Goal: Task Accomplishment & Management: Use online tool/utility

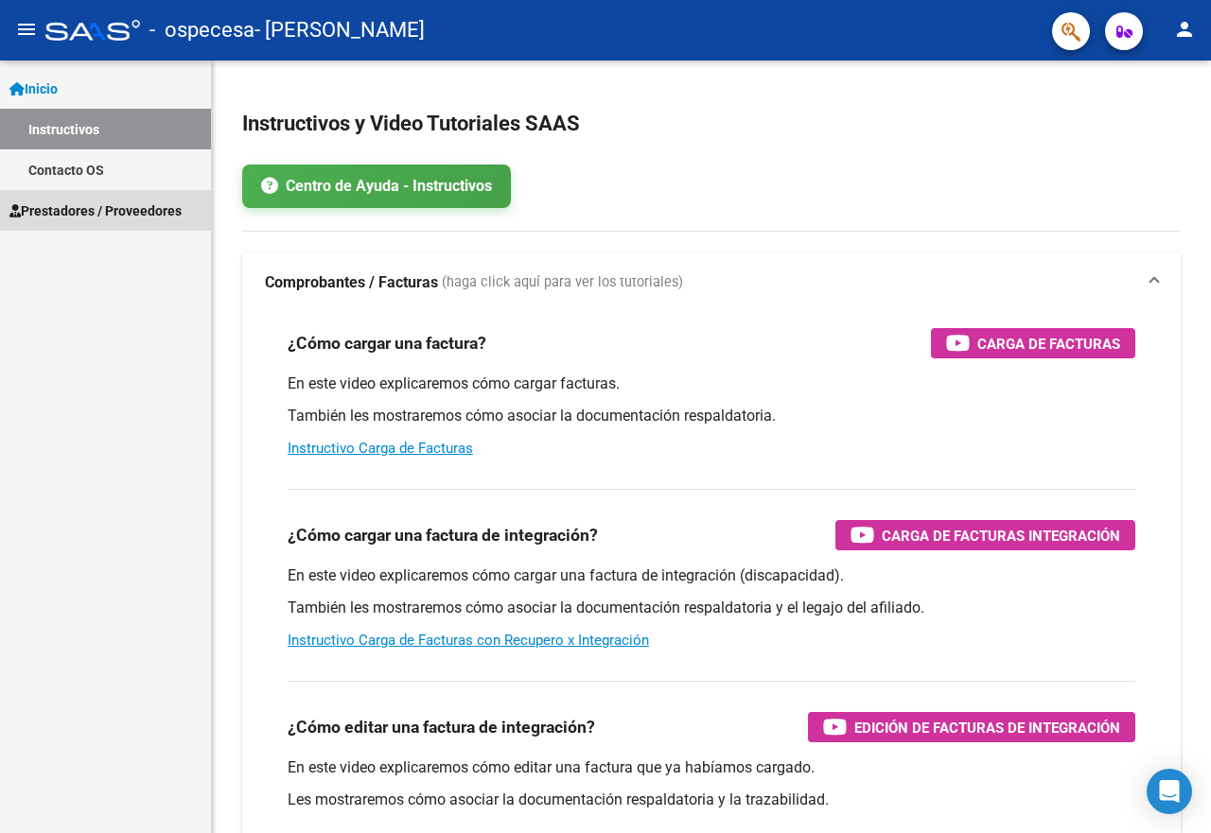
click at [86, 208] on span "Prestadores / Proveedores" at bounding box center [95, 211] width 172 height 21
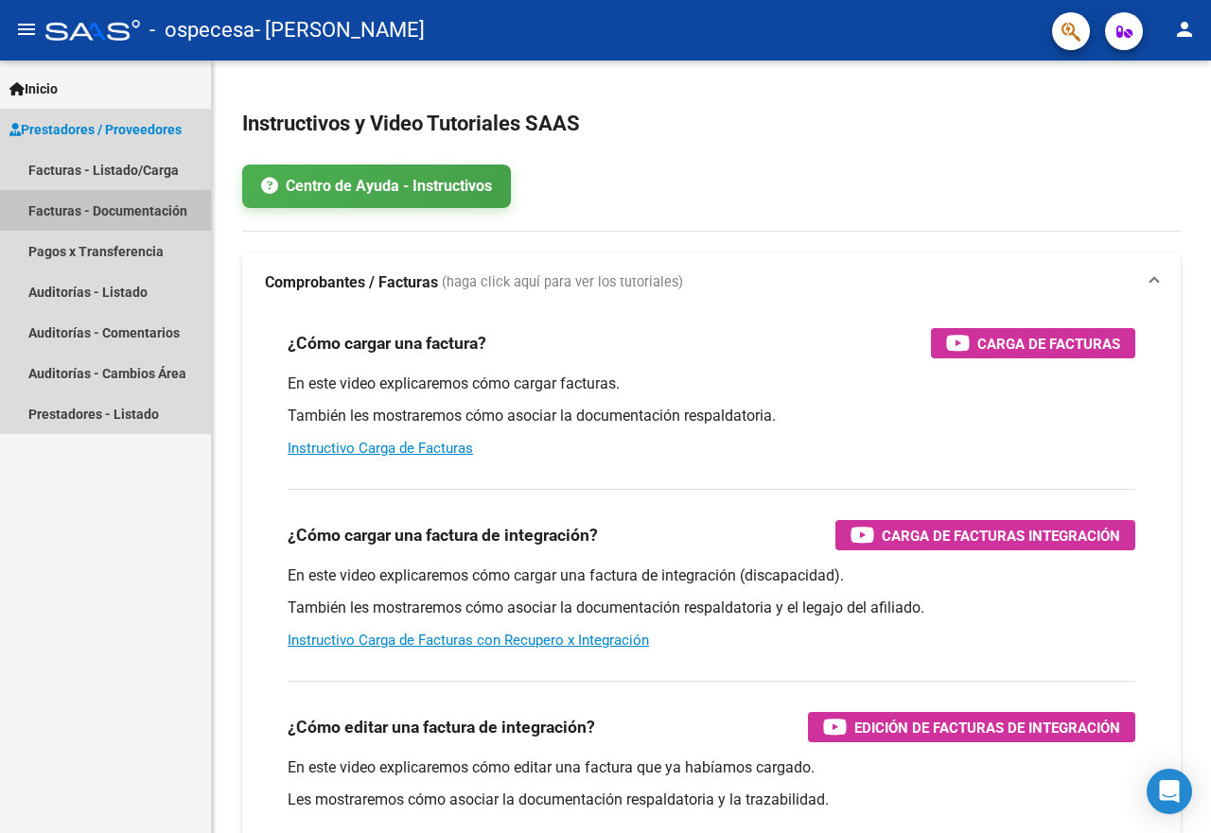
click at [86, 216] on link "Facturas - Documentación" at bounding box center [105, 210] width 211 height 41
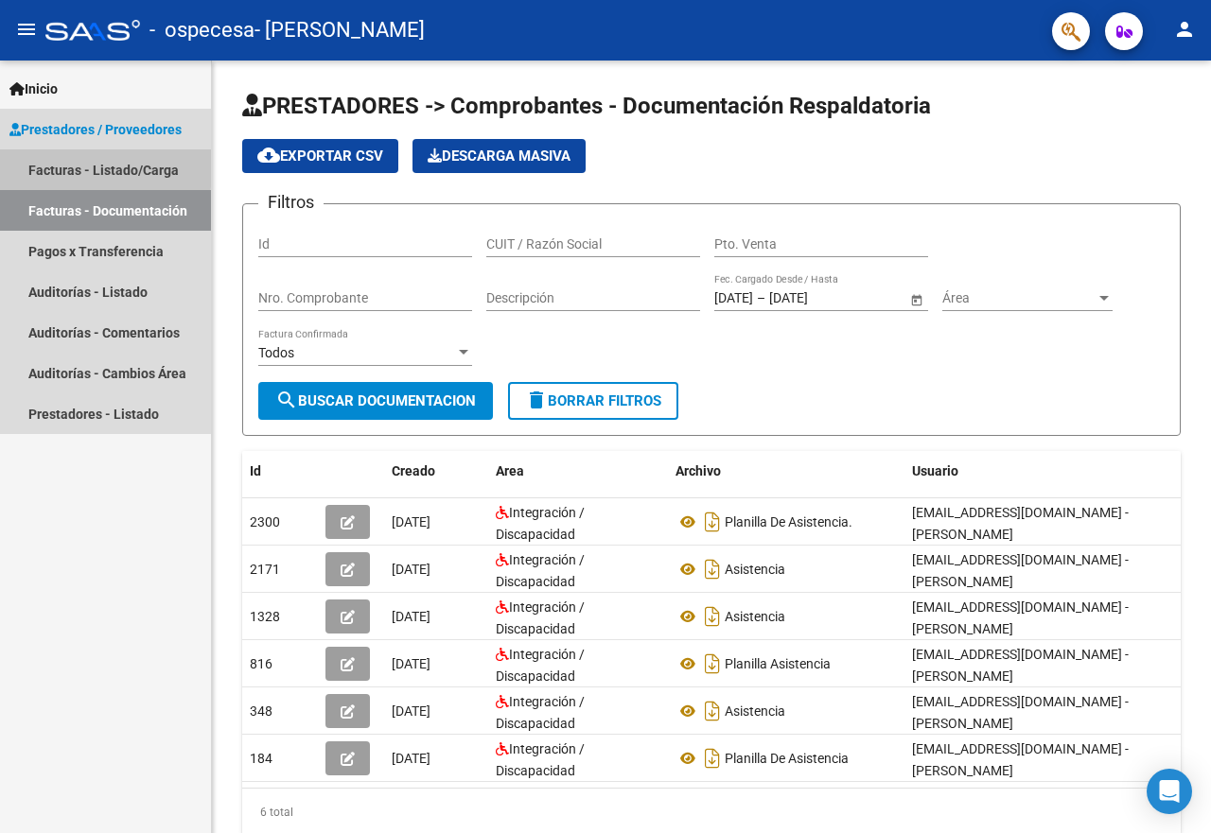
click at [74, 166] on link "Facturas - Listado/Carga" at bounding box center [105, 169] width 211 height 41
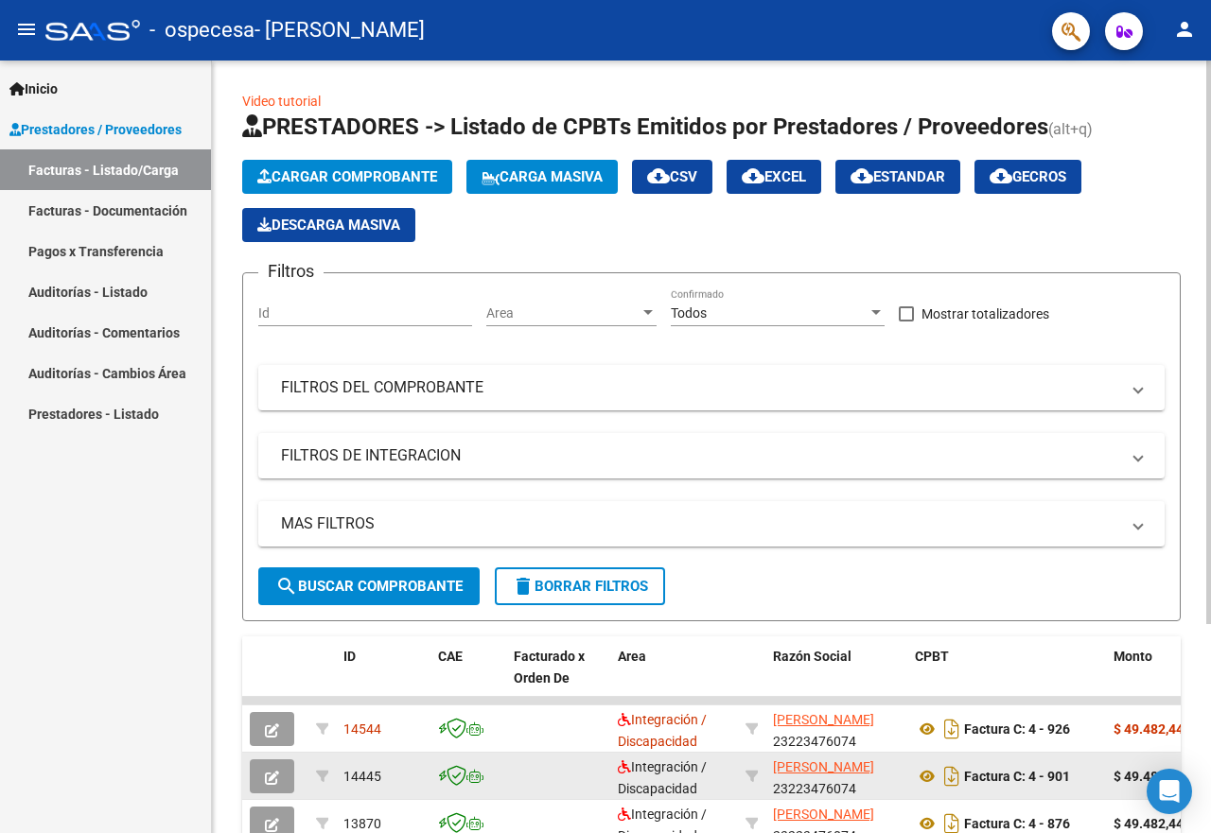
click at [279, 765] on button "button" at bounding box center [272, 777] width 44 height 34
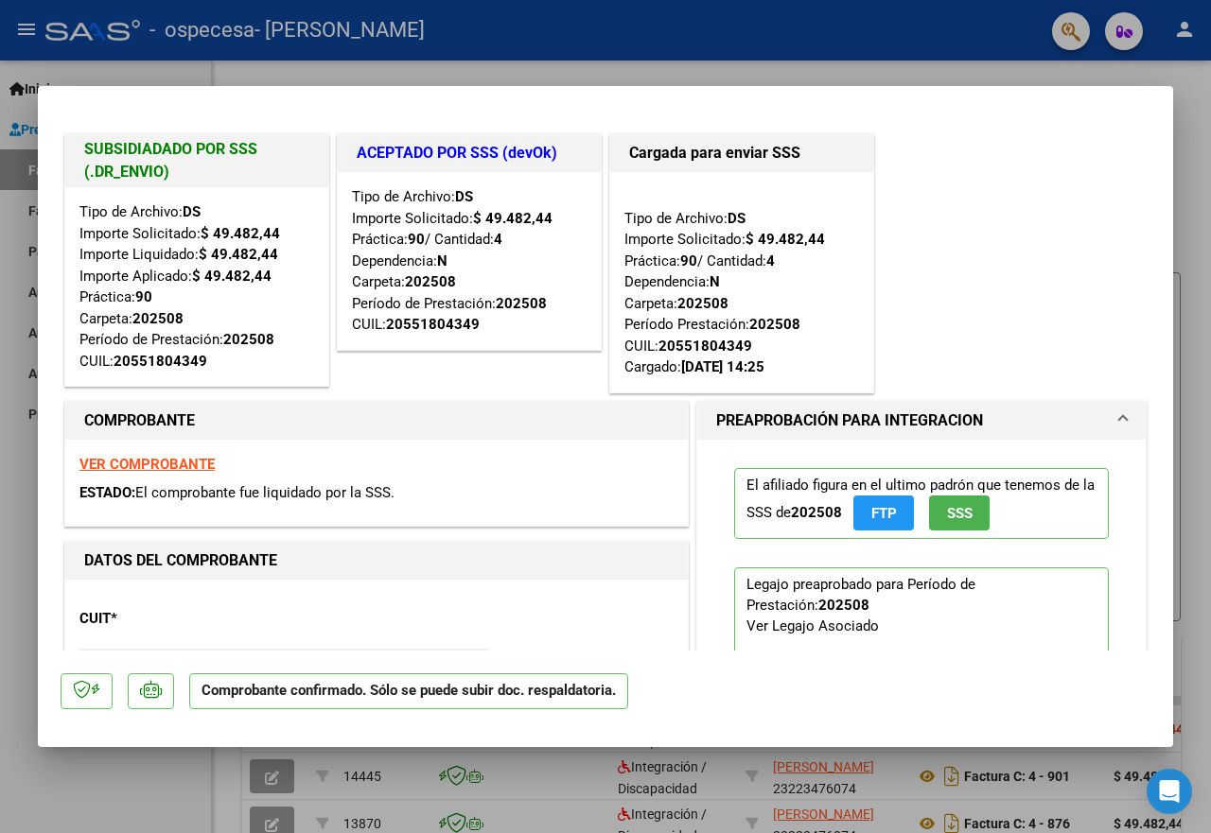
click at [163, 766] on div at bounding box center [605, 416] width 1211 height 833
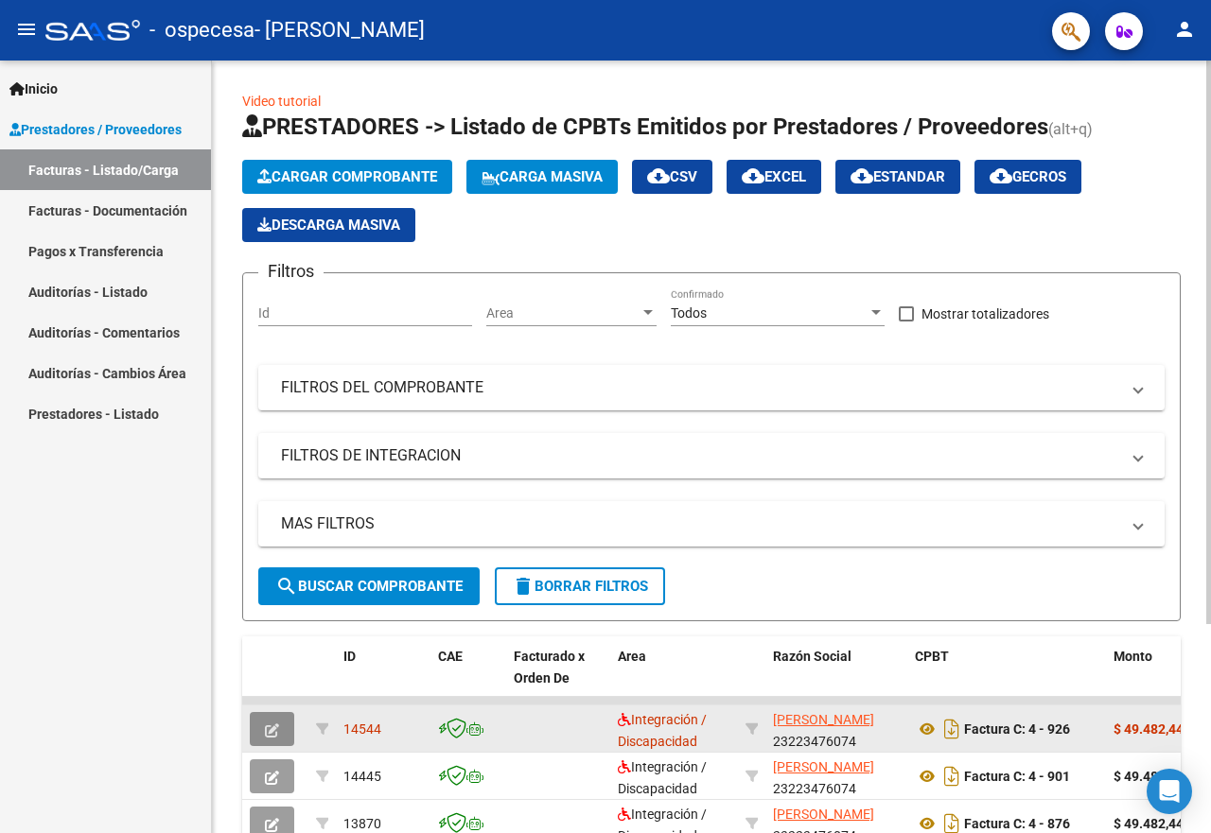
click at [274, 729] on icon "button" at bounding box center [272, 731] width 14 height 14
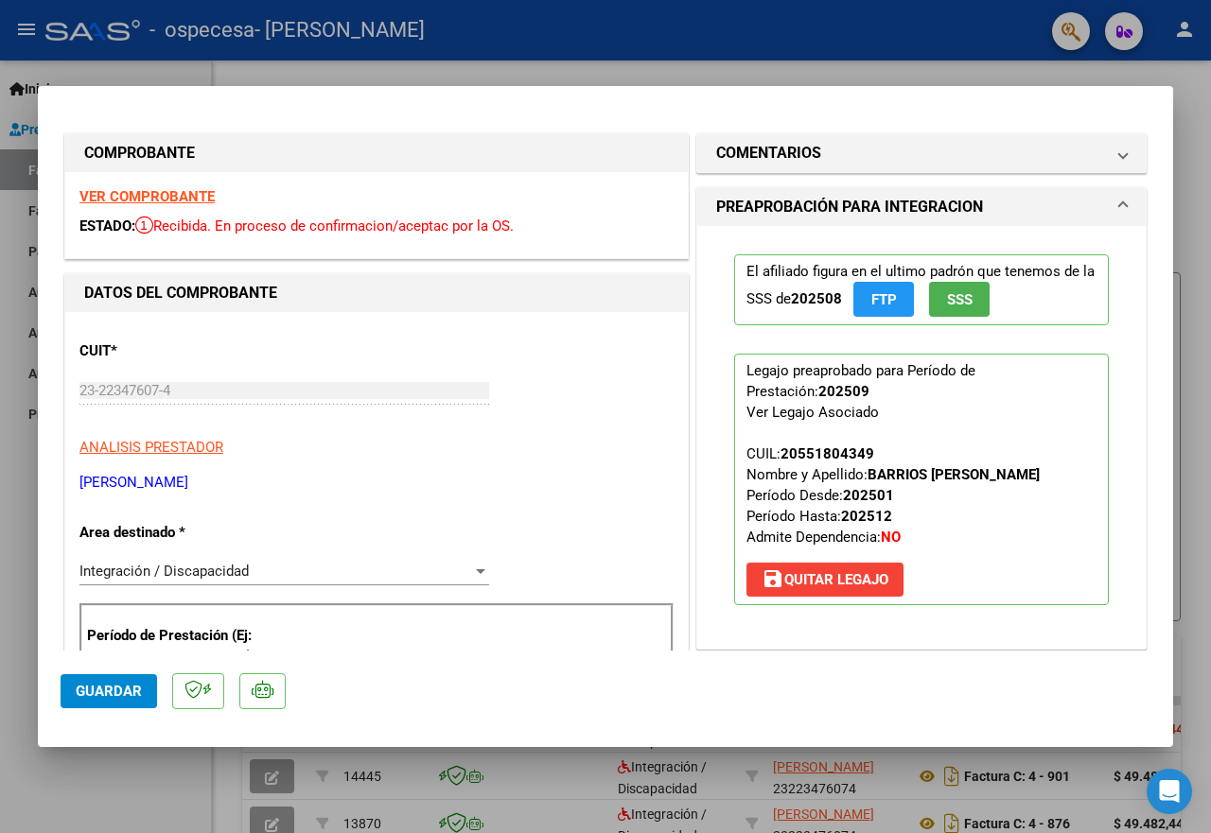
click at [68, 801] on div at bounding box center [605, 416] width 1211 height 833
